Goal: Task Accomplishment & Management: Manage account settings

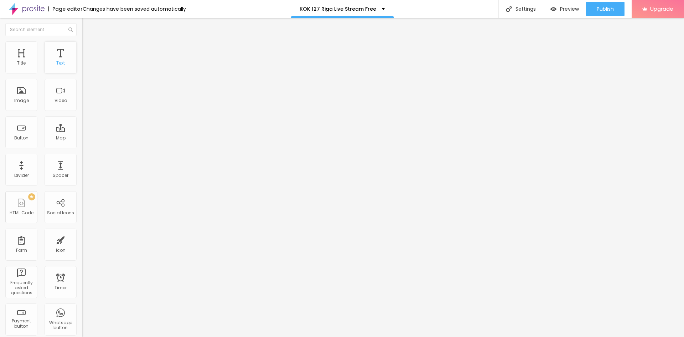
drag, startPoint x: 53, startPoint y: 62, endPoint x: 58, endPoint y: 64, distance: 5.1
click at [56, 62] on div "Text" at bounding box center [60, 63] width 9 height 5
click at [49, 63] on div "Text" at bounding box center [61, 57] width 32 height 32
click at [54, 59] on div "Text" at bounding box center [61, 57] width 32 height 32
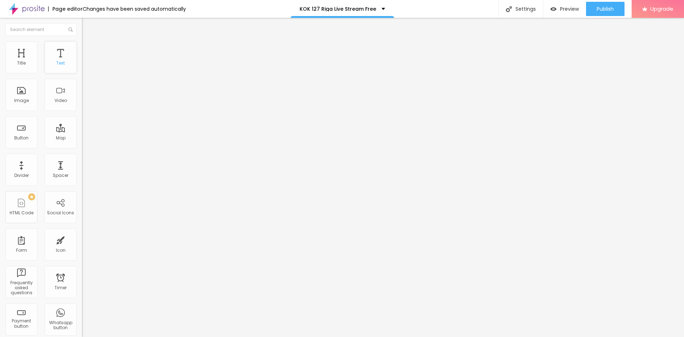
click at [54, 59] on div "Text" at bounding box center [61, 57] width 32 height 32
click at [57, 62] on div "Text" at bounding box center [60, 63] width 9 height 5
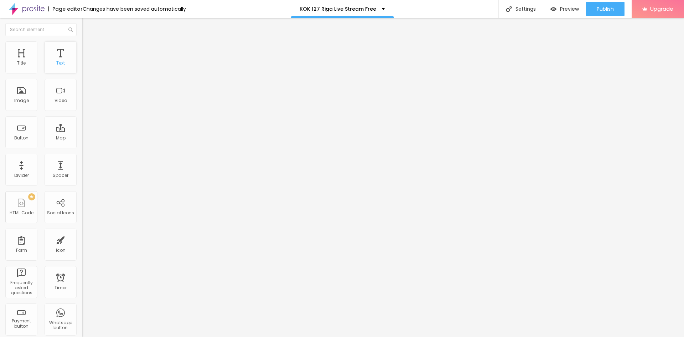
click at [57, 62] on div "Text" at bounding box center [60, 63] width 9 height 5
drag, startPoint x: 57, startPoint y: 62, endPoint x: 37, endPoint y: 65, distance: 20.6
click at [57, 62] on div "Text" at bounding box center [60, 63] width 9 height 5
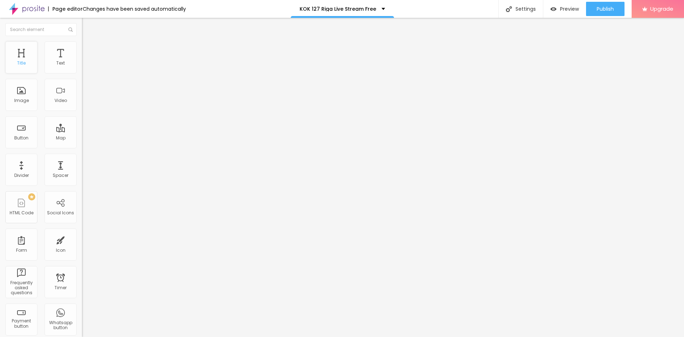
click at [21, 61] on div "Title" at bounding box center [21, 63] width 9 height 5
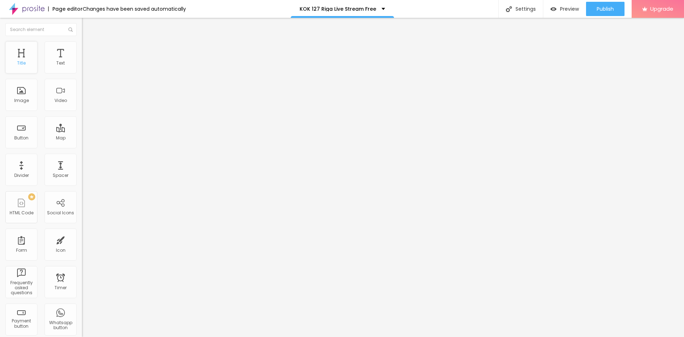
click at [22, 61] on div "Title" at bounding box center [21, 63] width 9 height 5
click at [82, 71] on img at bounding box center [84, 68] width 5 height 5
click at [82, 46] on img at bounding box center [85, 44] width 6 height 6
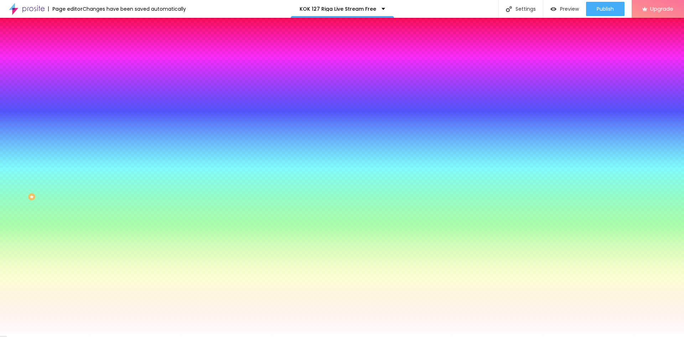
click at [82, 48] on img at bounding box center [85, 51] width 6 height 6
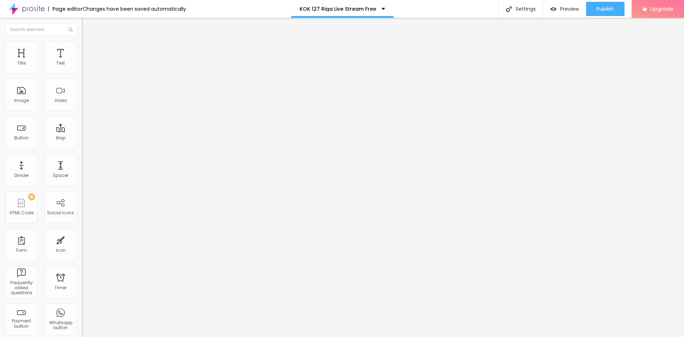
click at [82, 41] on img at bounding box center [85, 37] width 6 height 6
click at [87, 26] on img "button" at bounding box center [90, 26] width 6 height 6
click at [57, 58] on div "Text" at bounding box center [61, 57] width 32 height 32
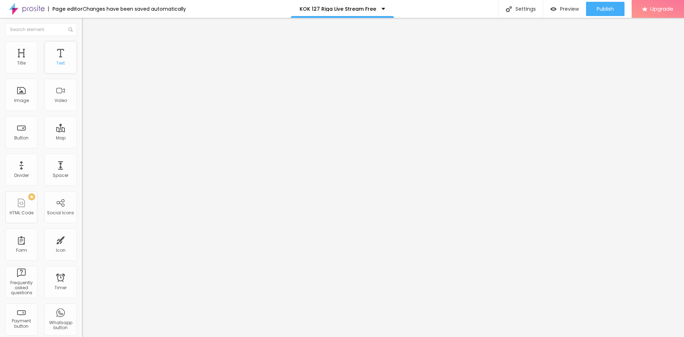
click at [57, 58] on div "Text" at bounding box center [61, 57] width 32 height 32
drag, startPoint x: 57, startPoint y: 58, endPoint x: 37, endPoint y: 84, distance: 32.1
click at [56, 59] on div "Text" at bounding box center [61, 57] width 32 height 32
click at [19, 101] on div "Image" at bounding box center [21, 100] width 15 height 5
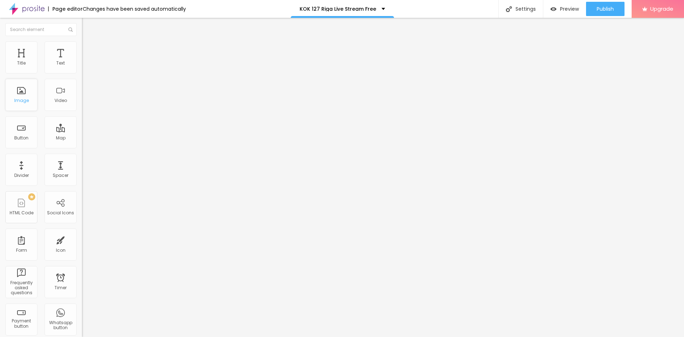
click at [19, 101] on div "Image" at bounding box center [21, 100] width 15 height 5
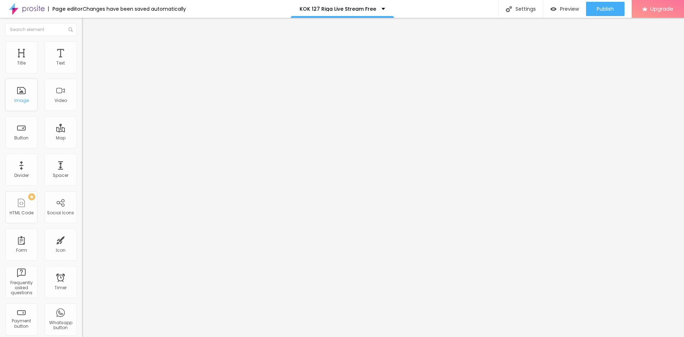
click at [19, 101] on div "Image" at bounding box center [21, 100] width 15 height 5
click at [25, 61] on div "Title" at bounding box center [21, 63] width 9 height 5
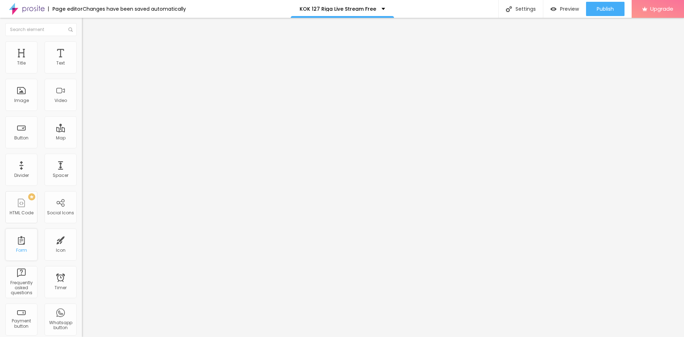
click at [23, 246] on div "Form" at bounding box center [21, 244] width 32 height 32
click at [602, 8] on span "Publish" at bounding box center [604, 9] width 17 height 6
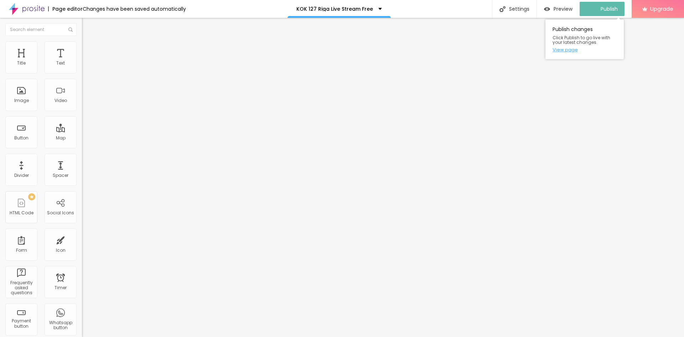
click at [564, 48] on link "View page" at bounding box center [584, 49] width 64 height 5
click at [55, 56] on div "Text" at bounding box center [61, 57] width 32 height 32
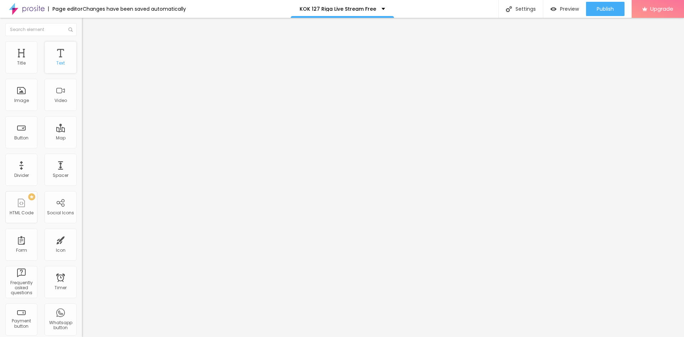
click at [55, 56] on div "Text" at bounding box center [61, 57] width 32 height 32
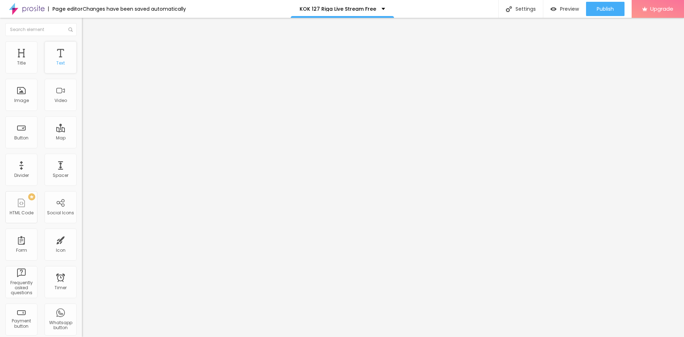
click at [55, 56] on div "Text" at bounding box center [61, 57] width 32 height 32
click at [54, 56] on div "Text" at bounding box center [61, 57] width 32 height 32
click at [375, 7] on div "KOK 127 Riga Live Stream Free" at bounding box center [341, 8] width 85 height 5
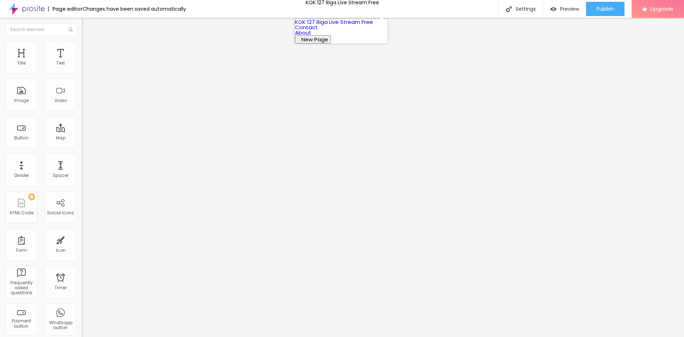
click at [311, 36] on link "About" at bounding box center [303, 32] width 16 height 7
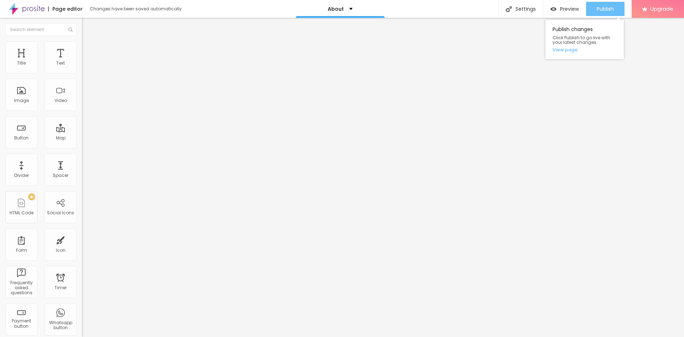
click at [603, 7] on span "Publish" at bounding box center [604, 9] width 17 height 6
click at [87, 27] on img "button" at bounding box center [90, 26] width 6 height 6
click at [59, 58] on div "Text" at bounding box center [61, 57] width 32 height 32
click at [30, 60] on div "Title" at bounding box center [21, 57] width 32 height 32
click at [26, 66] on div "Title" at bounding box center [21, 57] width 32 height 32
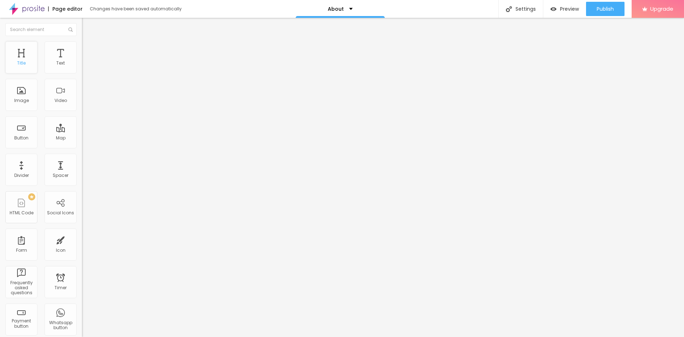
click at [26, 66] on div "Title" at bounding box center [21, 57] width 32 height 32
click at [82, 61] on span "Change image" at bounding box center [101, 58] width 38 height 6
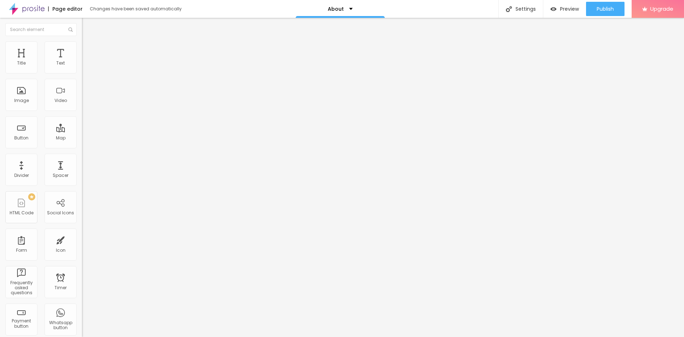
click at [608, 6] on span "Publish" at bounding box center [604, 9] width 17 height 6
click at [524, 7] on div "Settings" at bounding box center [514, 9] width 45 height 18
drag, startPoint x: 306, startPoint y: 120, endPoint x: 260, endPoint y: 125, distance: 45.9
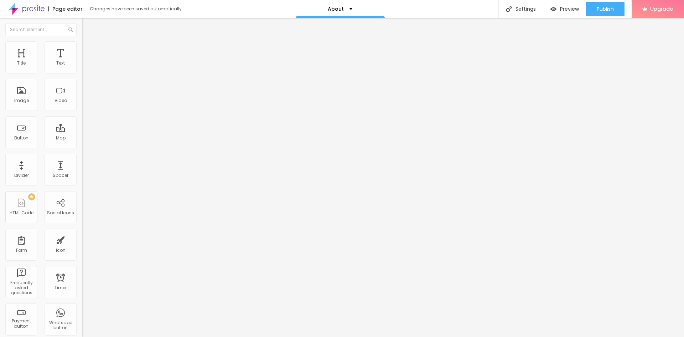
drag, startPoint x: 312, startPoint y: 90, endPoint x: 257, endPoint y: 97, distance: 54.6
paste input "KOK 127: Riga Live"
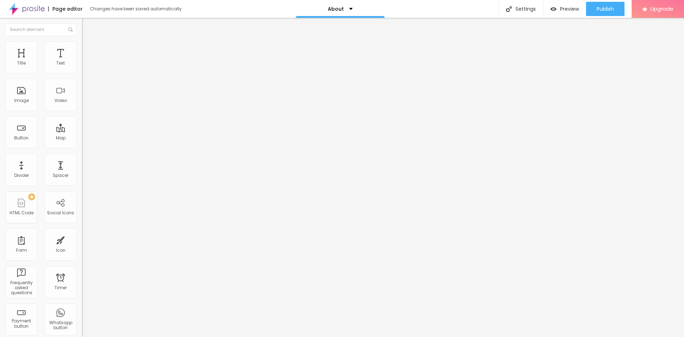
type input "KOK 127 Riga Live"
drag, startPoint x: 301, startPoint y: 120, endPoint x: 278, endPoint y: 120, distance: 22.8
paste input "KOK 127: Riga Live"
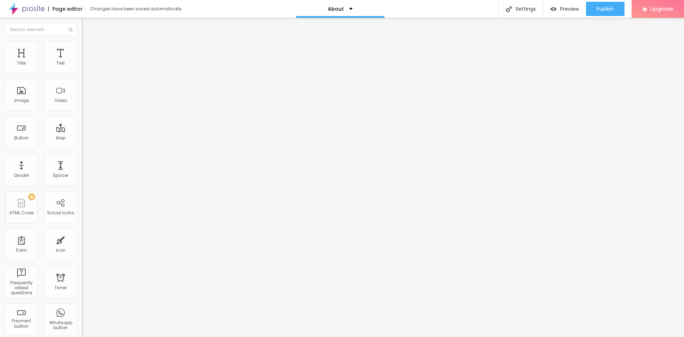
drag, startPoint x: 290, startPoint y: 120, endPoint x: 291, endPoint y: 125, distance: 4.8
type input "/KOK-127-Riga-Live"
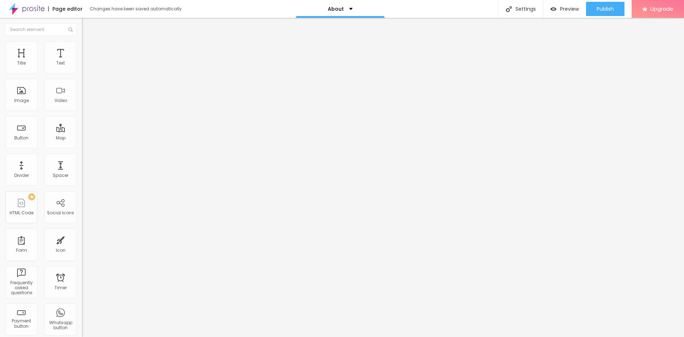
drag, startPoint x: 393, startPoint y: 135, endPoint x: 287, endPoint y: 140, distance: 105.6
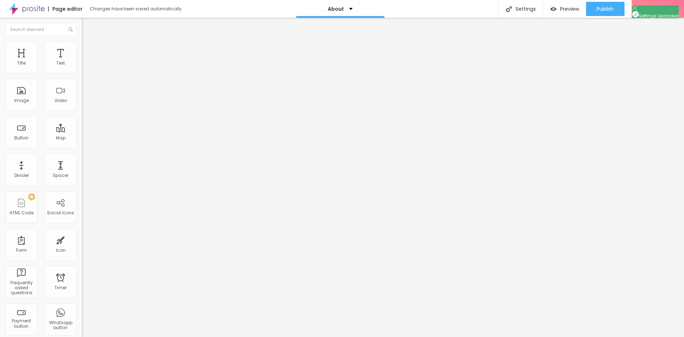
drag, startPoint x: 272, startPoint y: 136, endPoint x: 332, endPoint y: 139, distance: 59.5
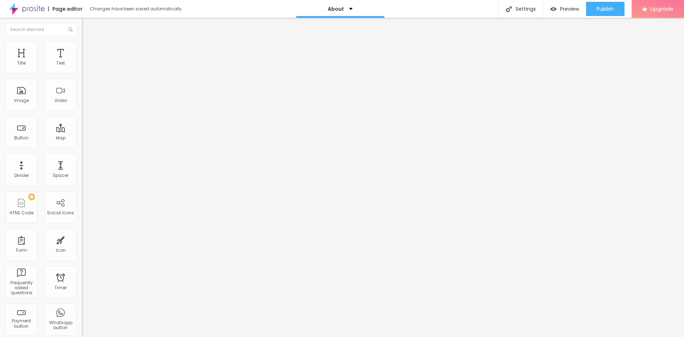
copy div "https://sportingnews.alboompro.com/KOK-127-Riga-Live"
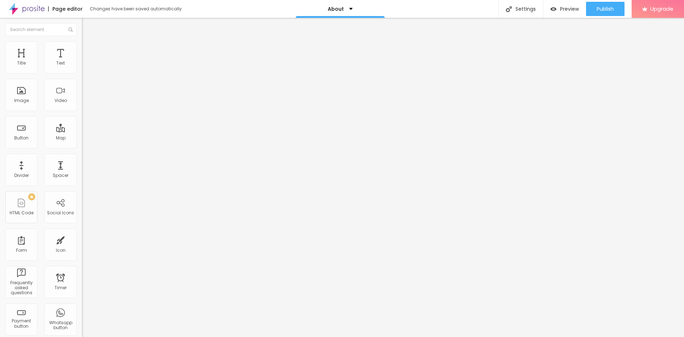
drag, startPoint x: 358, startPoint y: 209, endPoint x: 318, endPoint y: 214, distance: 40.5
paste input "KOK 127: Riga Live"
type input "KOK 127 Riga Live"
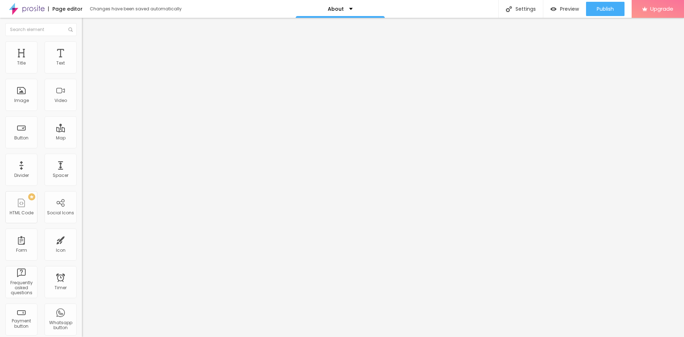
paste textarea "KOK 127 Riga Live"
type textarea "KOK 127 Riga Live"
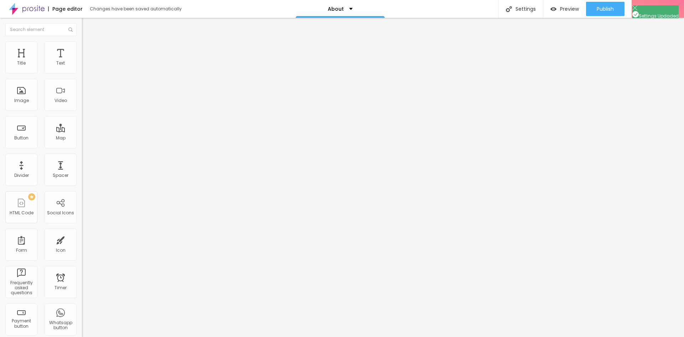
paste input "KOK 127 Riga Live"
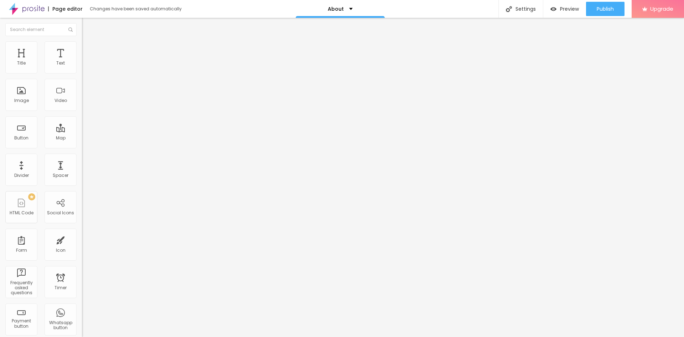
type input "KOK 127 Riga Live"
paste textarea "KOK 127 Riga Live"
type textarea "KOK 127 Riga Live"
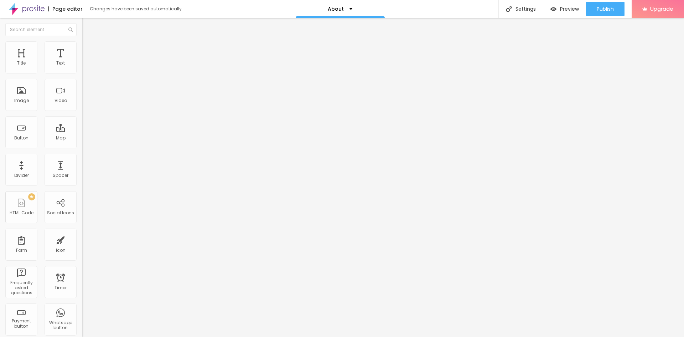
paste textarea "KOK 127 Riga Live"
type textarea "KOK 127 Riga Live"
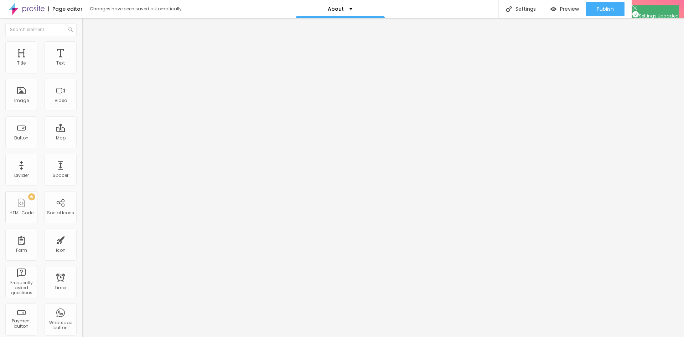
scroll to position [0, 0]
